Goal: Information Seeking & Learning: Learn about a topic

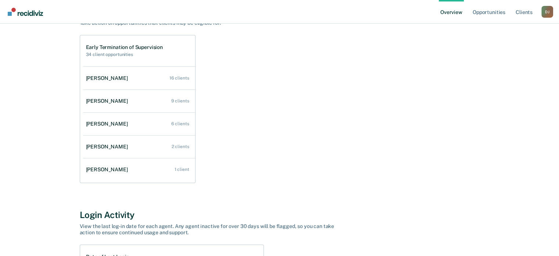
scroll to position [76, 0]
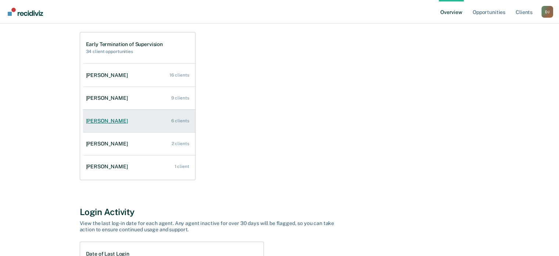
click at [112, 124] on link "[PERSON_NAME] 6 clients" at bounding box center [139, 120] width 112 height 21
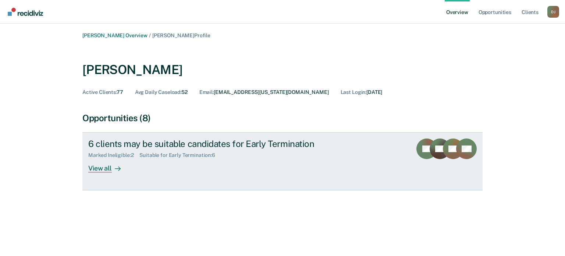
click at [101, 170] on div "View all" at bounding box center [108, 165] width 41 height 14
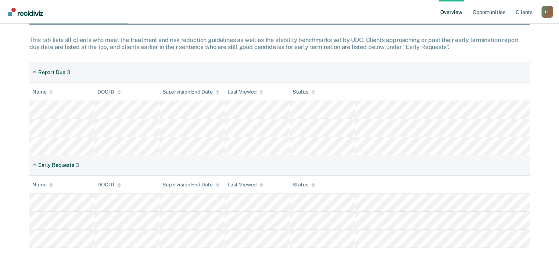
scroll to position [126, 0]
